Goal: Book appointment/travel/reservation

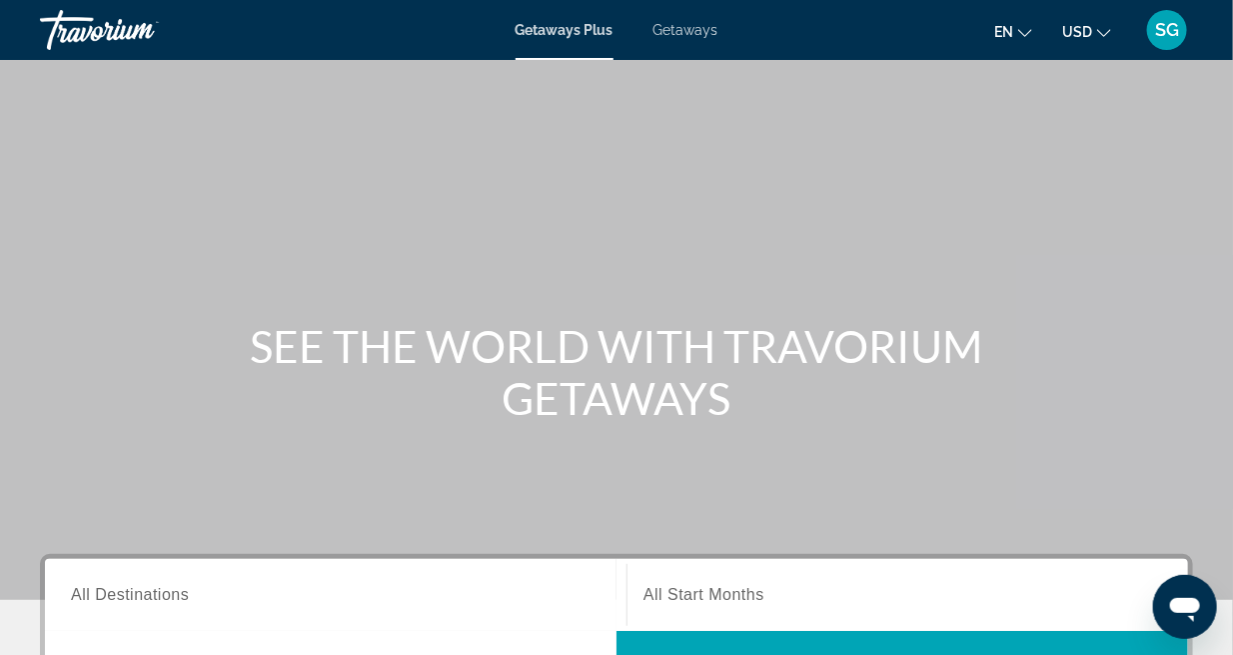
click at [691, 31] on span "Getaways" at bounding box center [686, 30] width 65 height 16
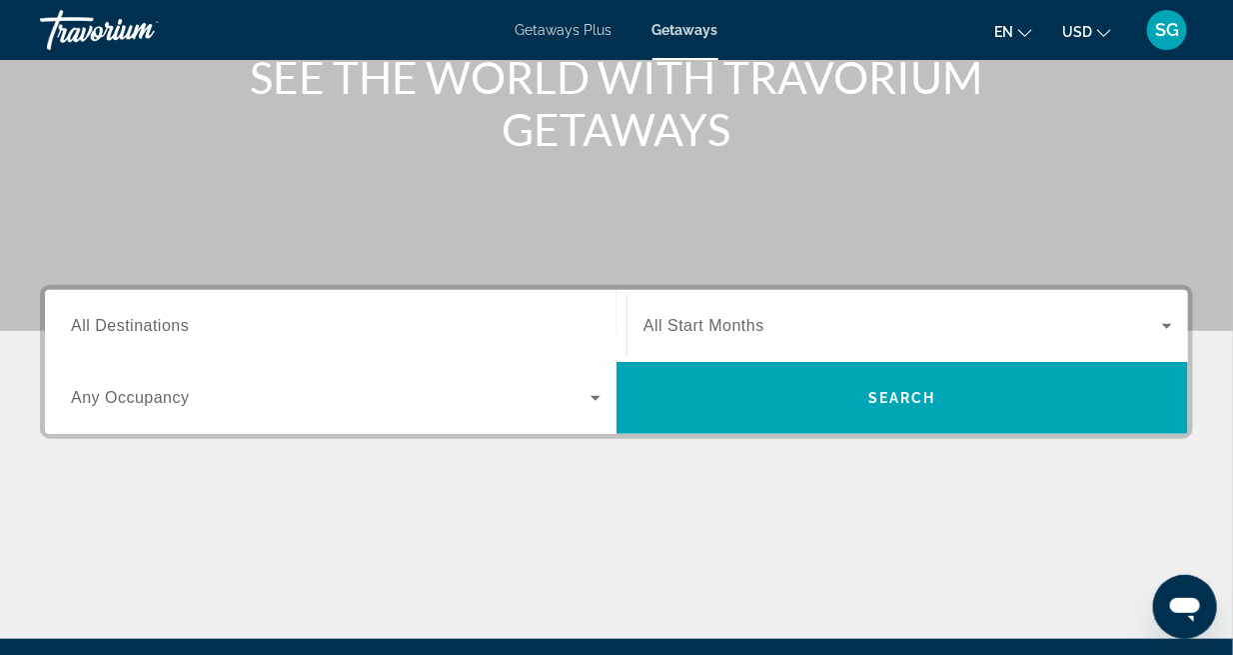
scroll to position [299, 0]
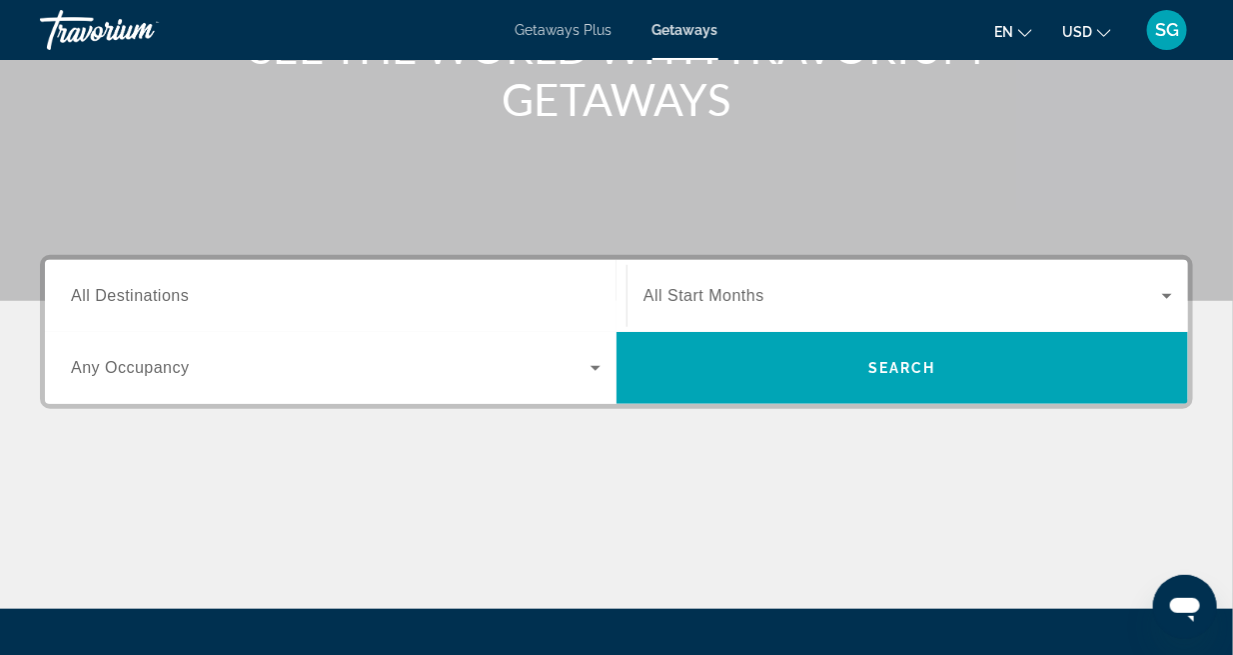
click at [168, 299] on span "All Destinations" at bounding box center [130, 295] width 118 height 17
click at [168, 299] on input "Destination All Destinations" at bounding box center [336, 297] width 530 height 24
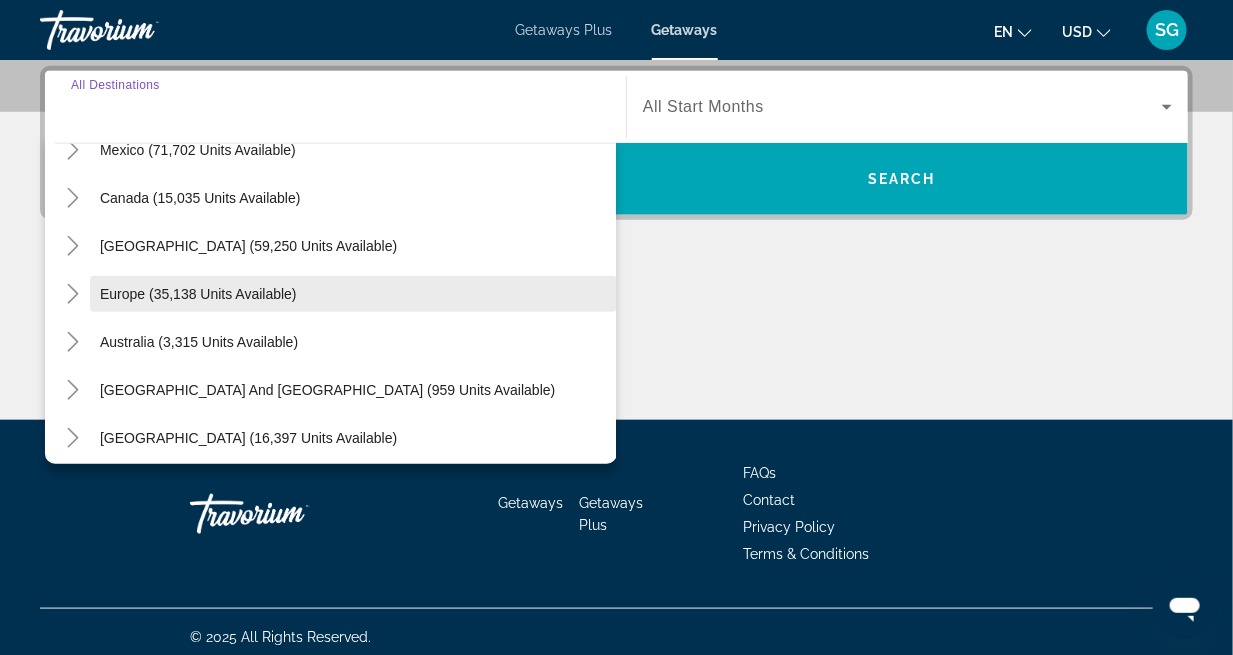
scroll to position [24, 0]
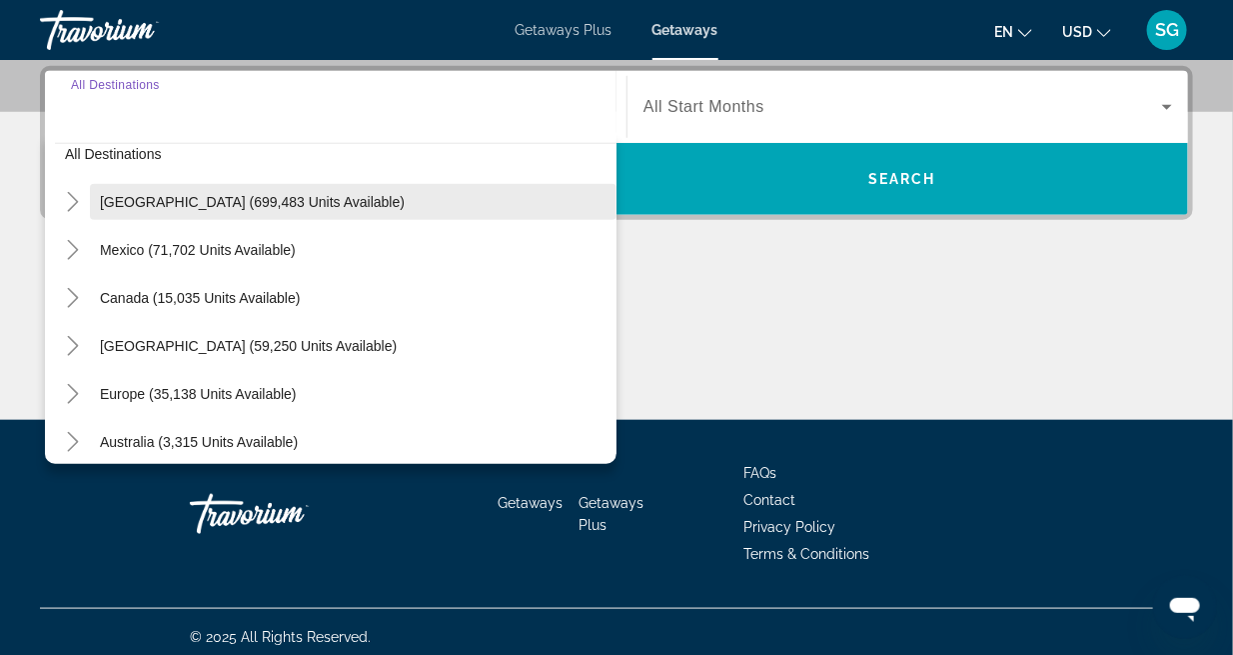
click at [265, 205] on span "[GEOGRAPHIC_DATA] (699,483 units available)" at bounding box center [252, 202] width 305 height 16
type input "**********"
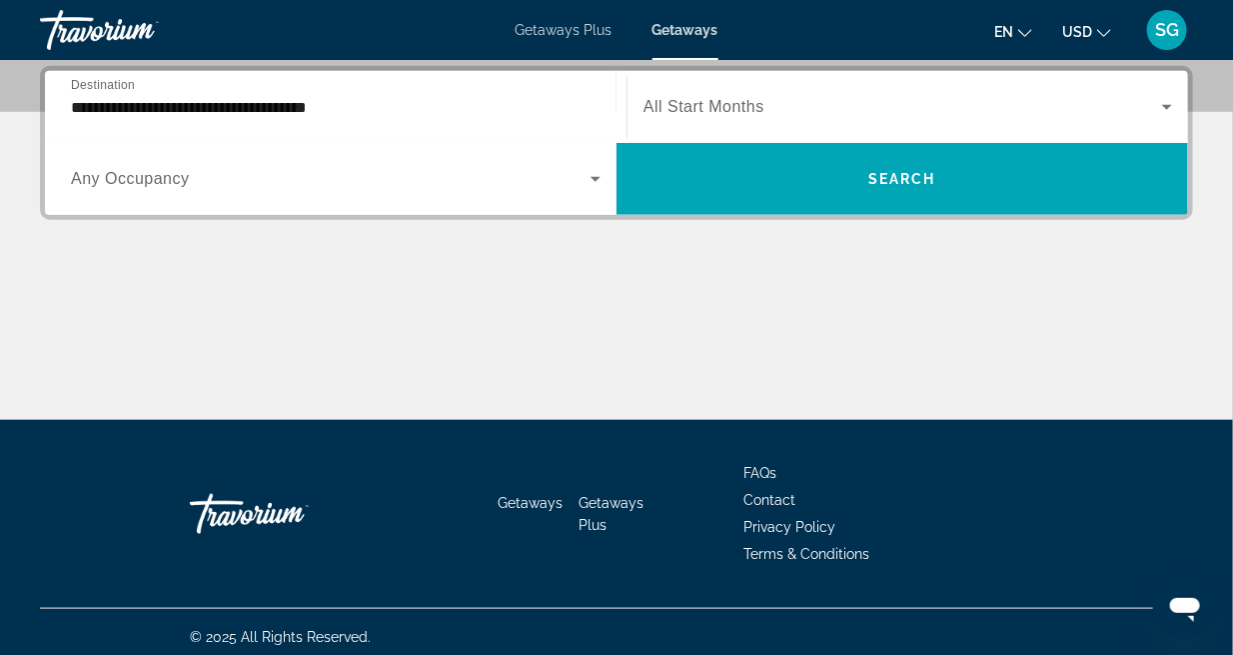
click at [136, 179] on span "Any Occupancy" at bounding box center [130, 178] width 119 height 17
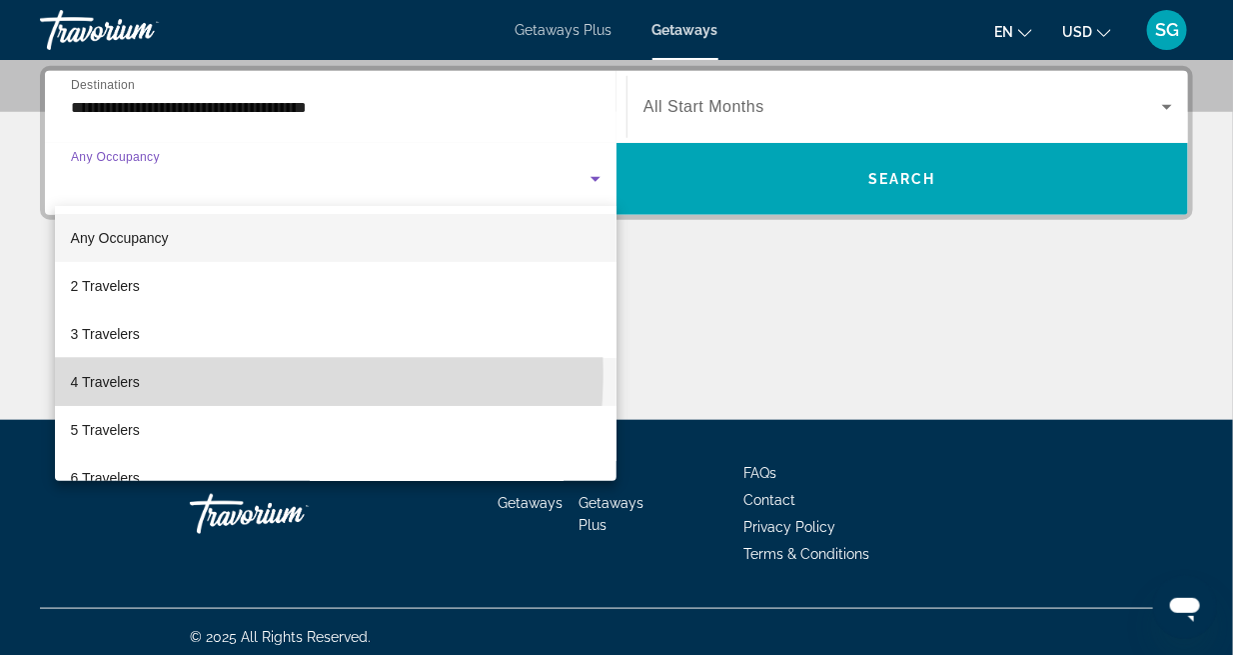
click at [107, 372] on span "4 Travelers" at bounding box center [105, 382] width 69 height 24
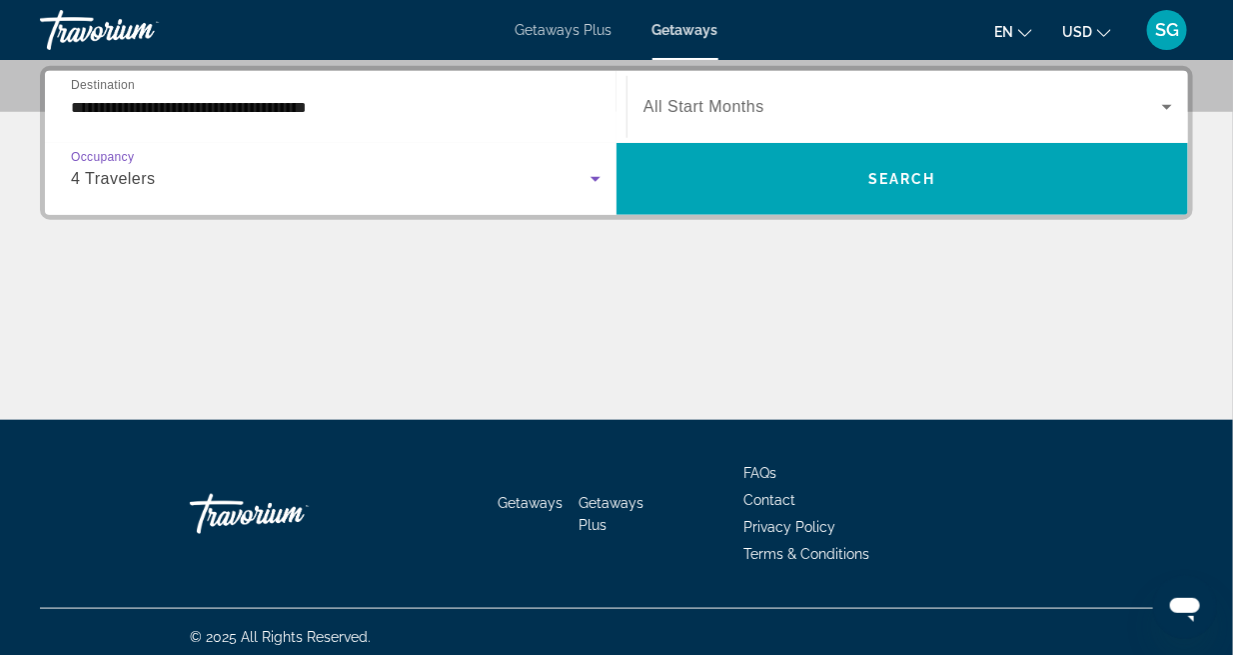
click at [751, 109] on span "All Start Months" at bounding box center [704, 106] width 121 height 17
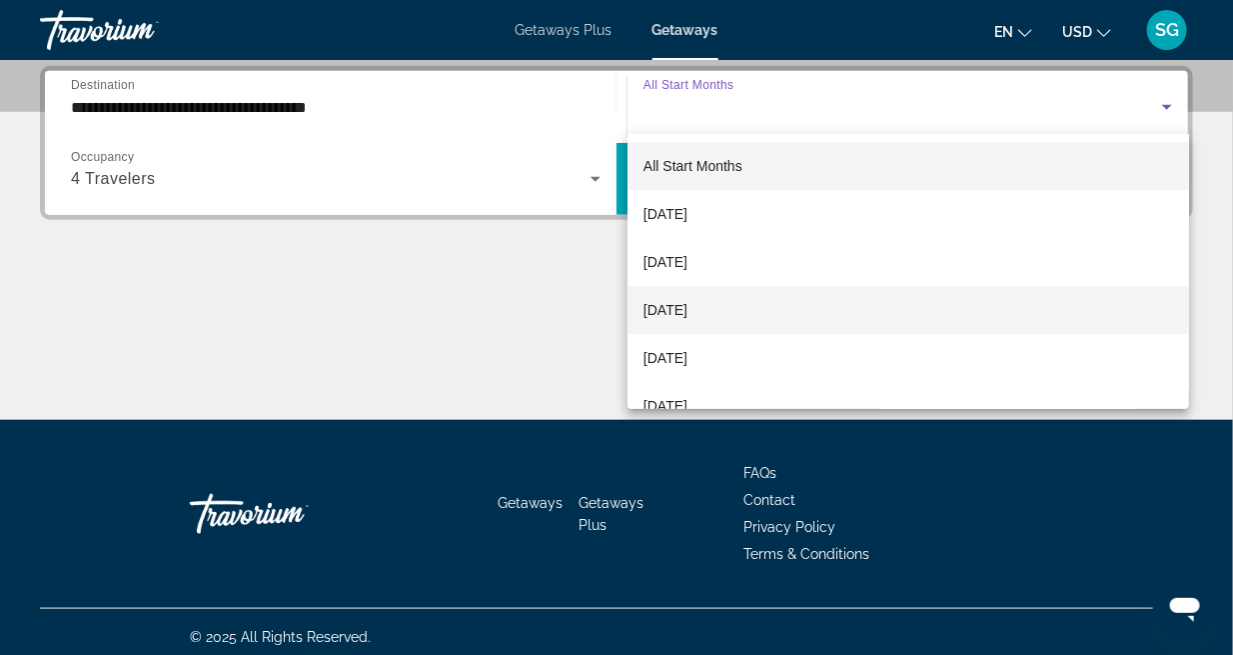
click at [680, 307] on span "[DATE]" at bounding box center [666, 310] width 44 height 24
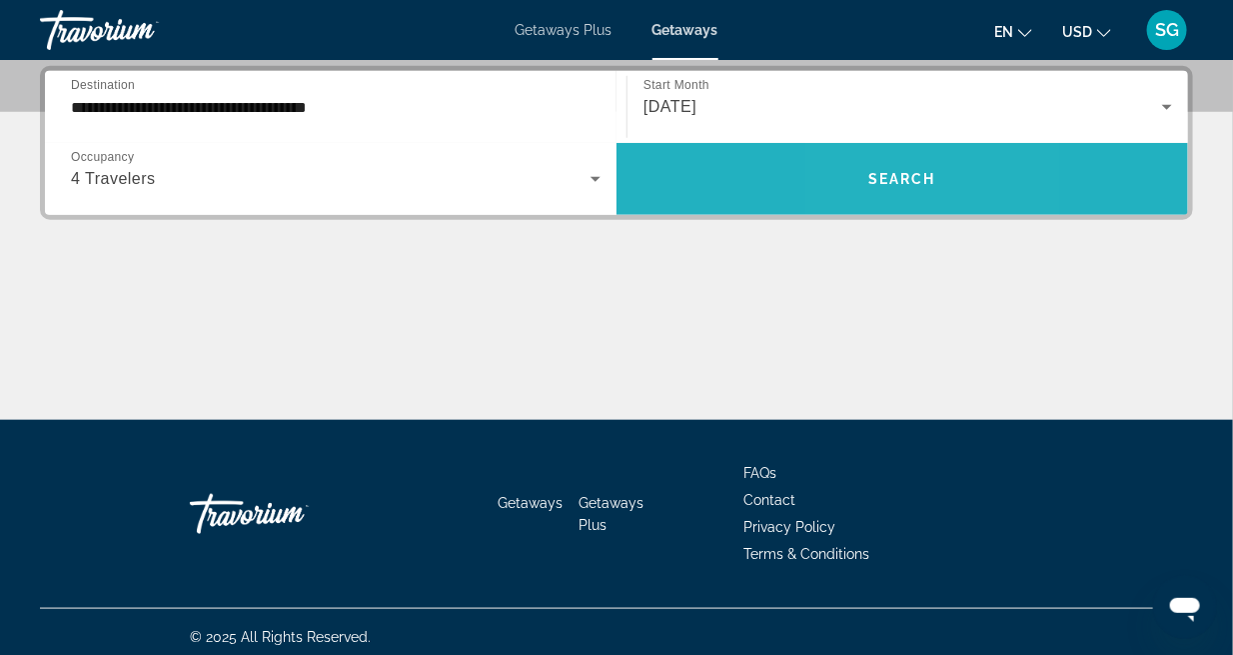
click at [872, 175] on span "Search" at bounding box center [903, 179] width 68 height 16
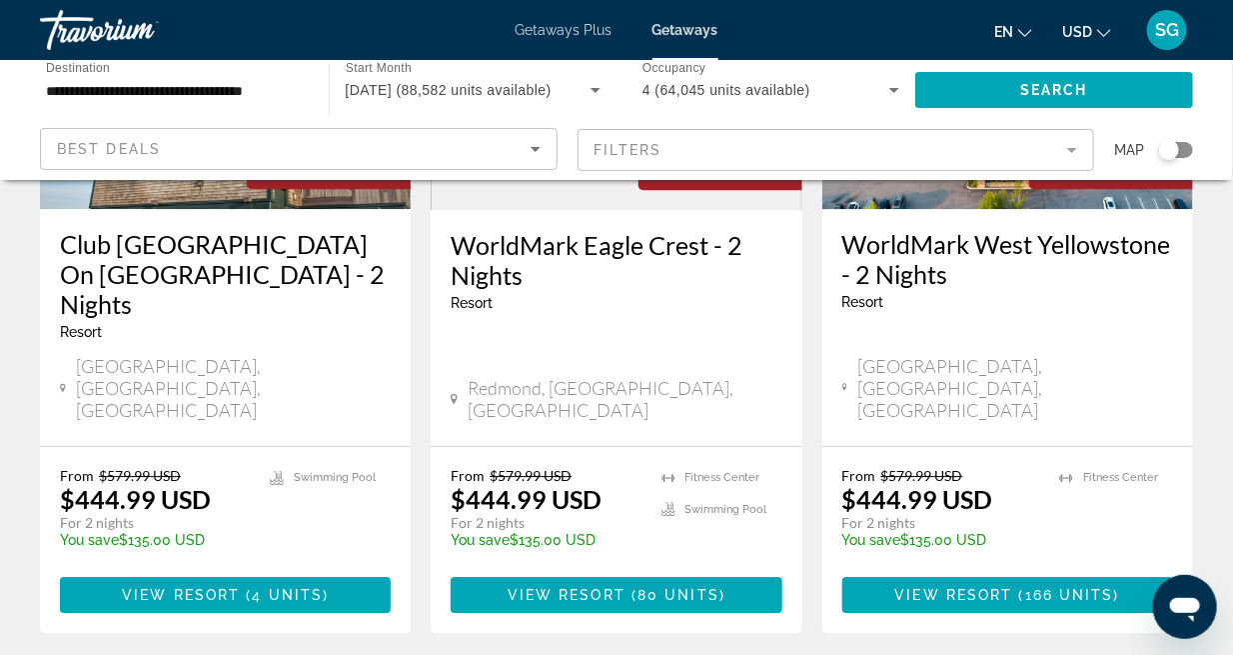
scroll to position [1498, 0]
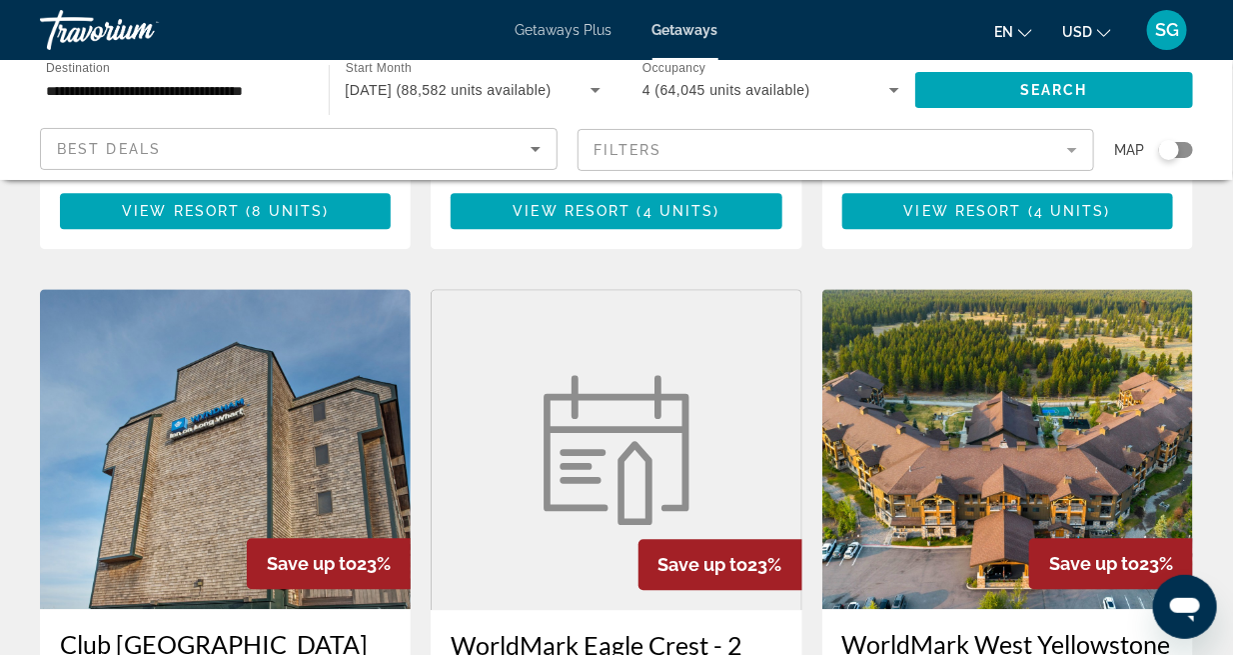
click at [534, 149] on icon "Sort by" at bounding box center [536, 149] width 10 height 5
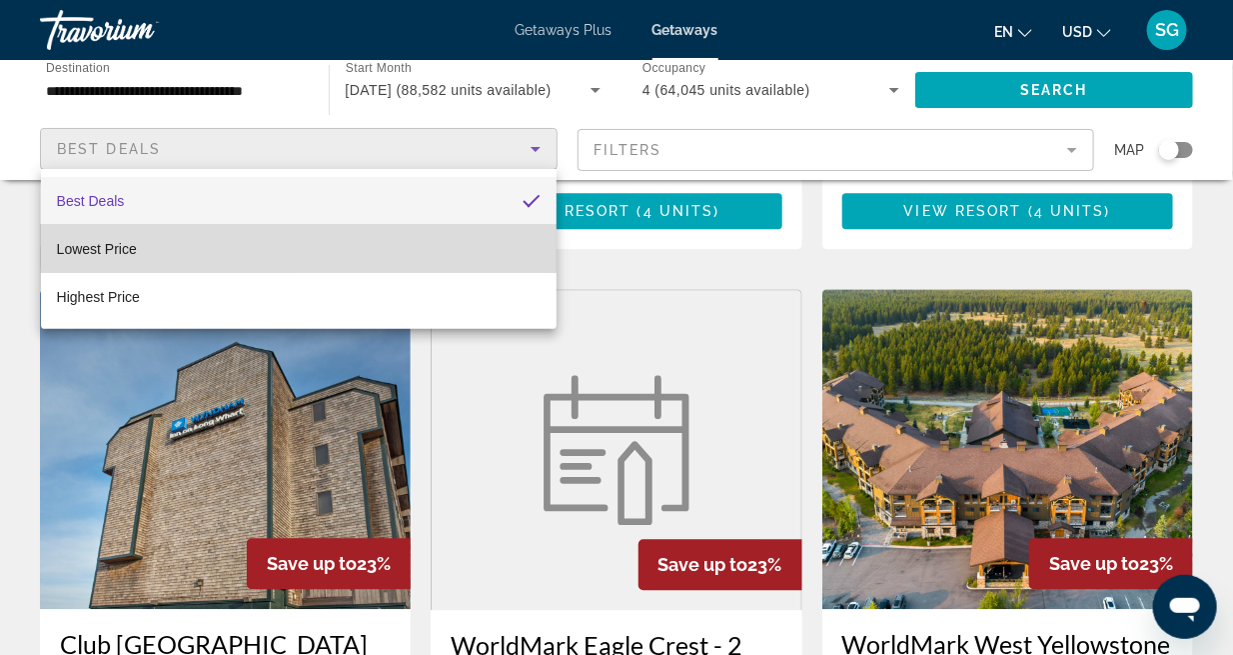
click at [394, 239] on mat-option "Lowest Price" at bounding box center [299, 249] width 516 height 48
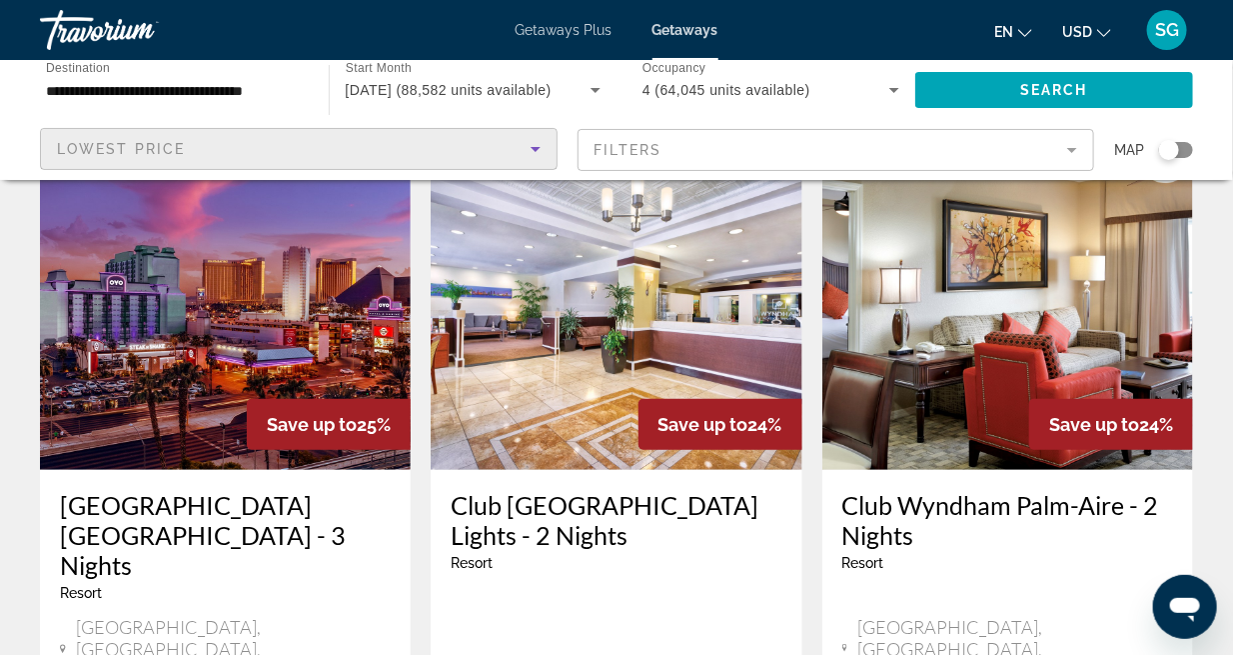
scroll to position [0, 0]
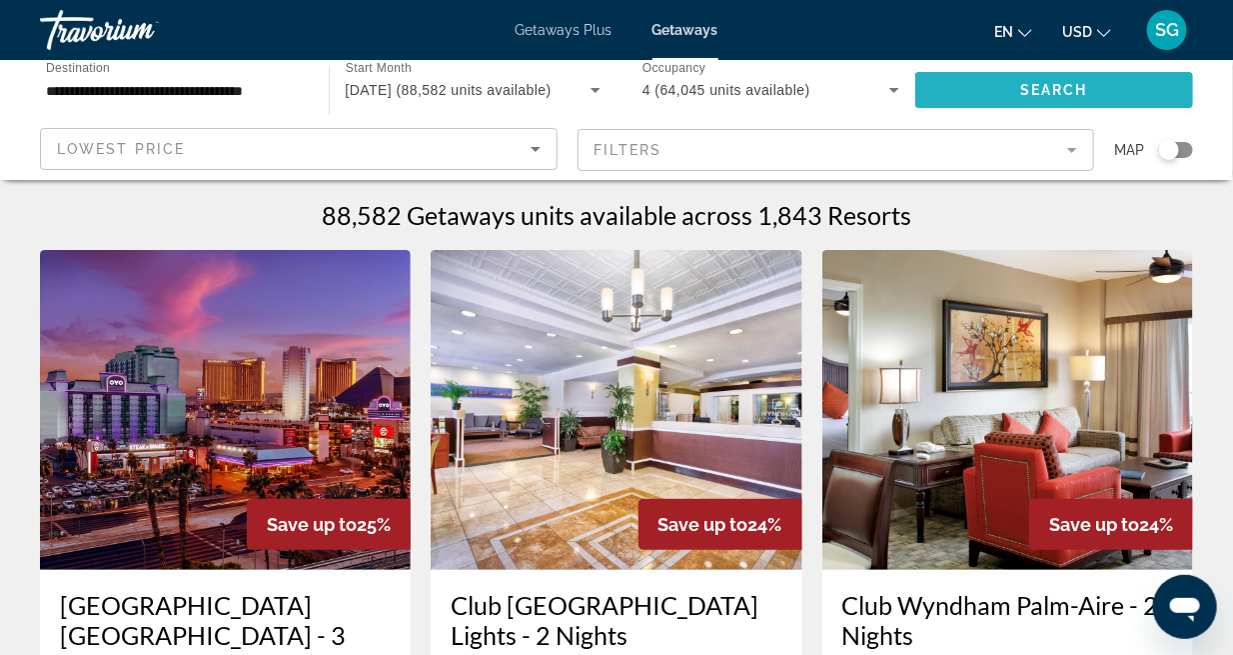
click at [1007, 96] on span "Search widget" at bounding box center [1055, 90] width 279 height 48
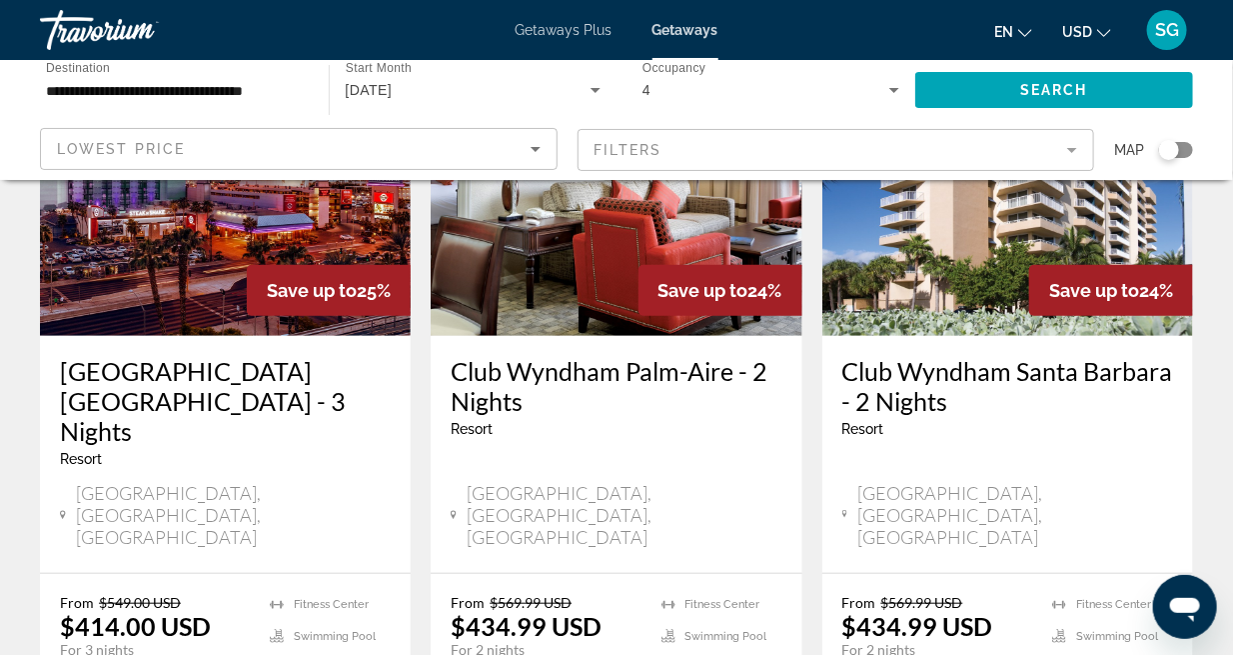
scroll to position [100, 0]
